Goal: Browse casually: Explore the website without a specific task or goal

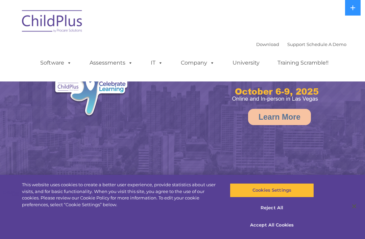
select select "MEDIUM"
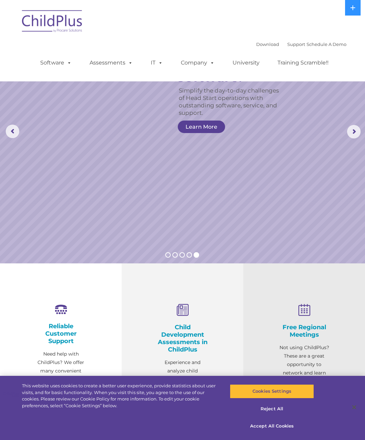
click at [351, 6] on icon at bounding box center [352, 7] width 5 height 5
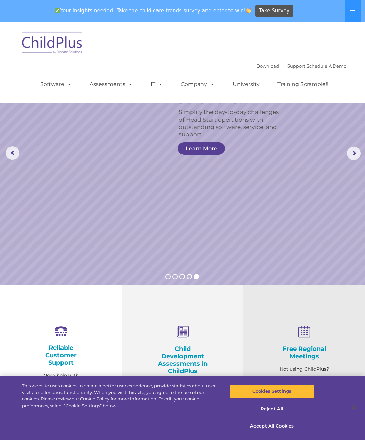
click at [30, 43] on img at bounding box center [53, 44] width 68 height 34
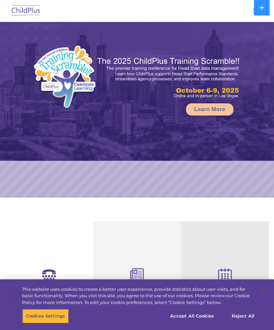
select select "MEDIUM"
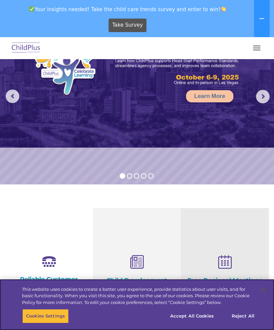
scroll to position [42, 0]
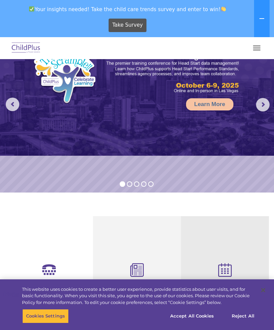
click at [257, 48] on span "button" at bounding box center [256, 48] width 7 height 1
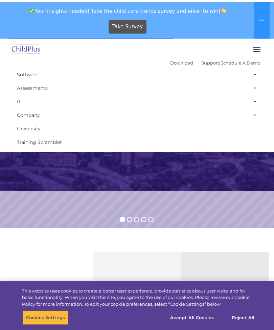
scroll to position [0, 0]
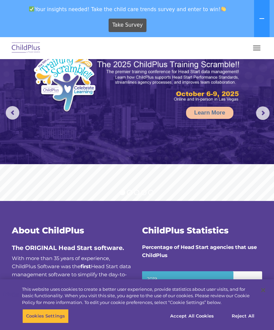
click at [254, 37] on button at bounding box center [262, 18] width 16 height 37
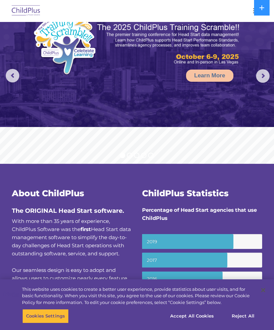
click at [245, 14] on div at bounding box center [137, 11] width 247 height 16
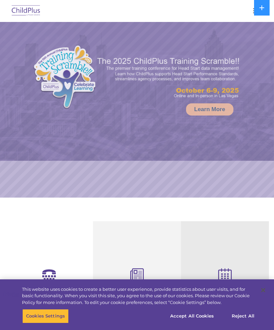
select select "MEDIUM"
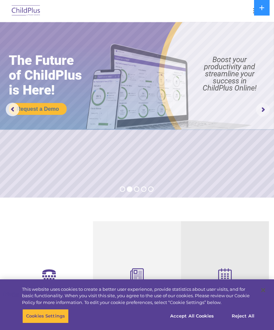
click at [264, 112] on rs-arrow at bounding box center [263, 110] width 14 height 14
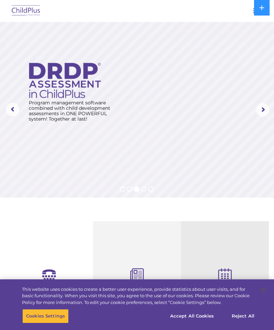
click at [263, 111] on rs-arrow at bounding box center [263, 110] width 14 height 14
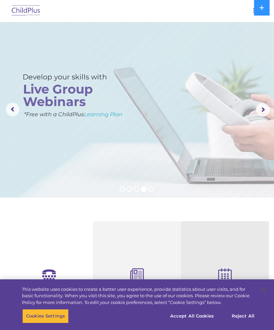
click at [260, 103] on rs-arrow at bounding box center [263, 110] width 14 height 14
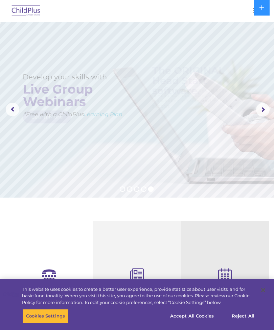
click at [212, 16] on div at bounding box center [137, 11] width 247 height 16
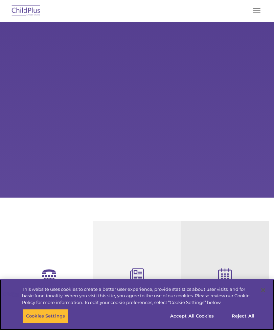
scroll to position [35, 0]
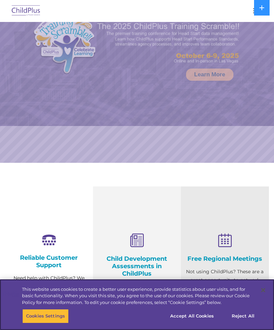
select select "MEDIUM"
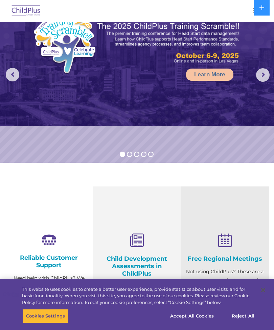
scroll to position [0, 0]
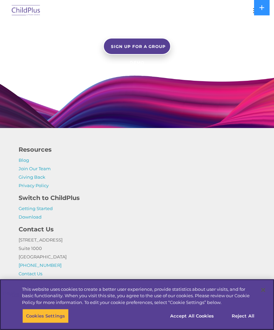
scroll to position [633, 0]
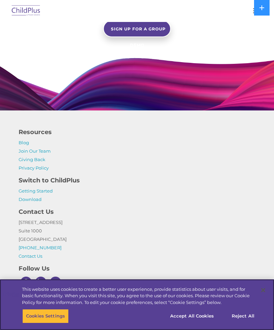
click at [204, 323] on button "Accept All Cookies" at bounding box center [191, 316] width 51 height 14
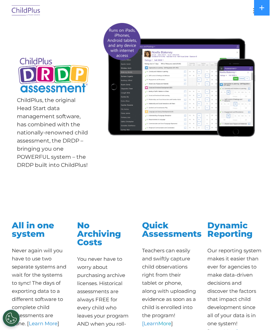
scroll to position [0, 0]
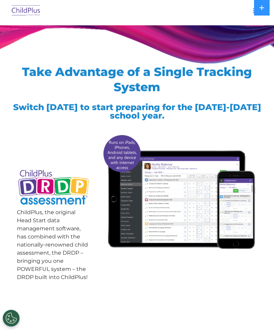
click at [260, 10] on icon at bounding box center [261, 7] width 5 height 5
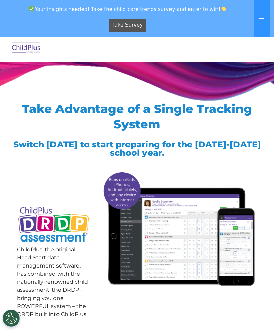
click at [257, 47] on button "button" at bounding box center [256, 48] width 14 height 11
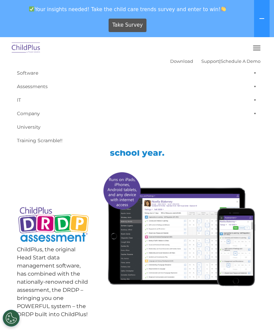
click at [115, 327] on div "ChildPlus, the original Head Start data management software, has combined with …" at bounding box center [137, 249] width 250 height 161
